Goal: Find specific page/section: Find specific page/section

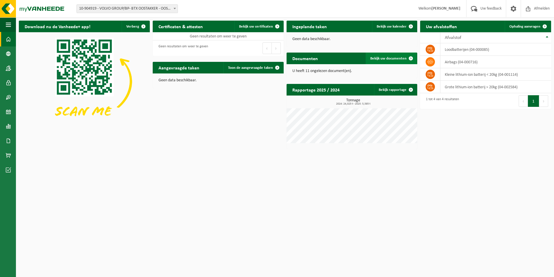
click at [412, 59] on span at bounding box center [411, 58] width 12 height 12
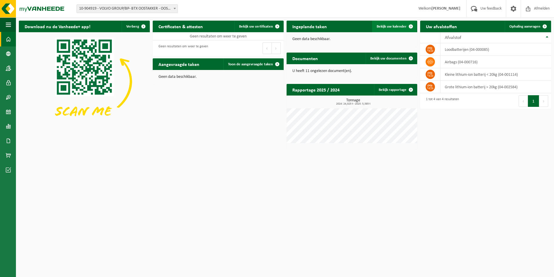
click at [412, 24] on span at bounding box center [411, 27] width 12 height 12
click at [278, 25] on span at bounding box center [278, 27] width 12 height 12
